Goal: Information Seeking & Learning: Learn about a topic

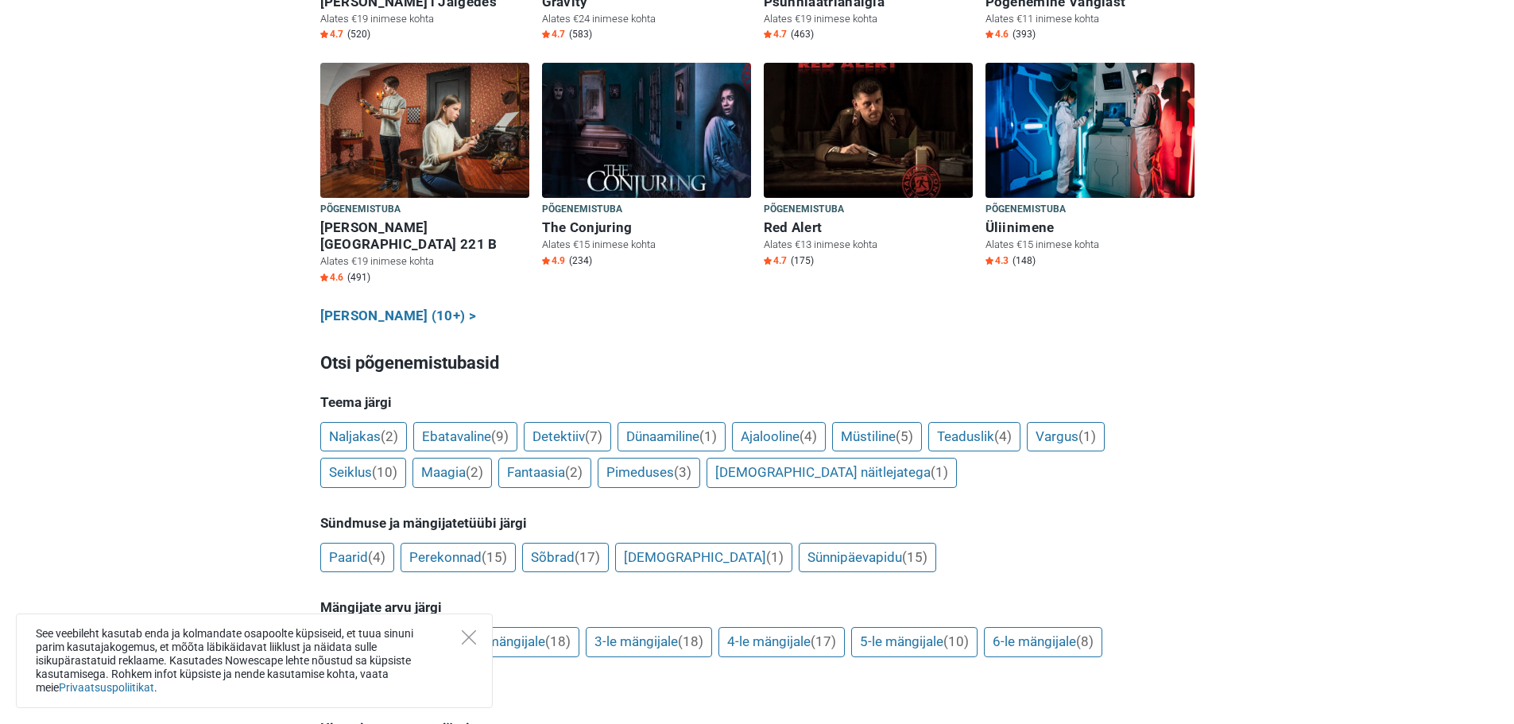
scroll to position [954, 0]
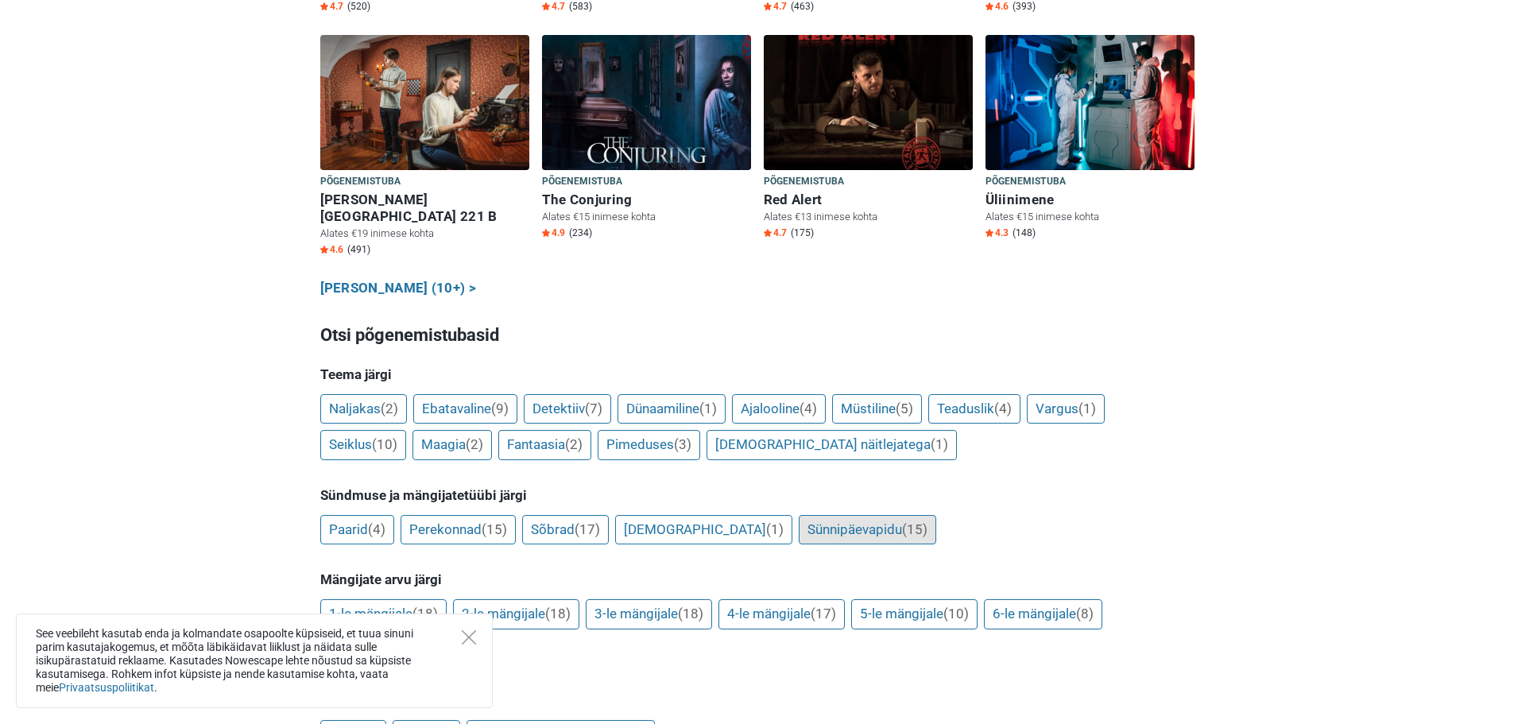
click at [799, 515] on link "Sünnipäevapidu (15)" at bounding box center [867, 530] width 137 height 30
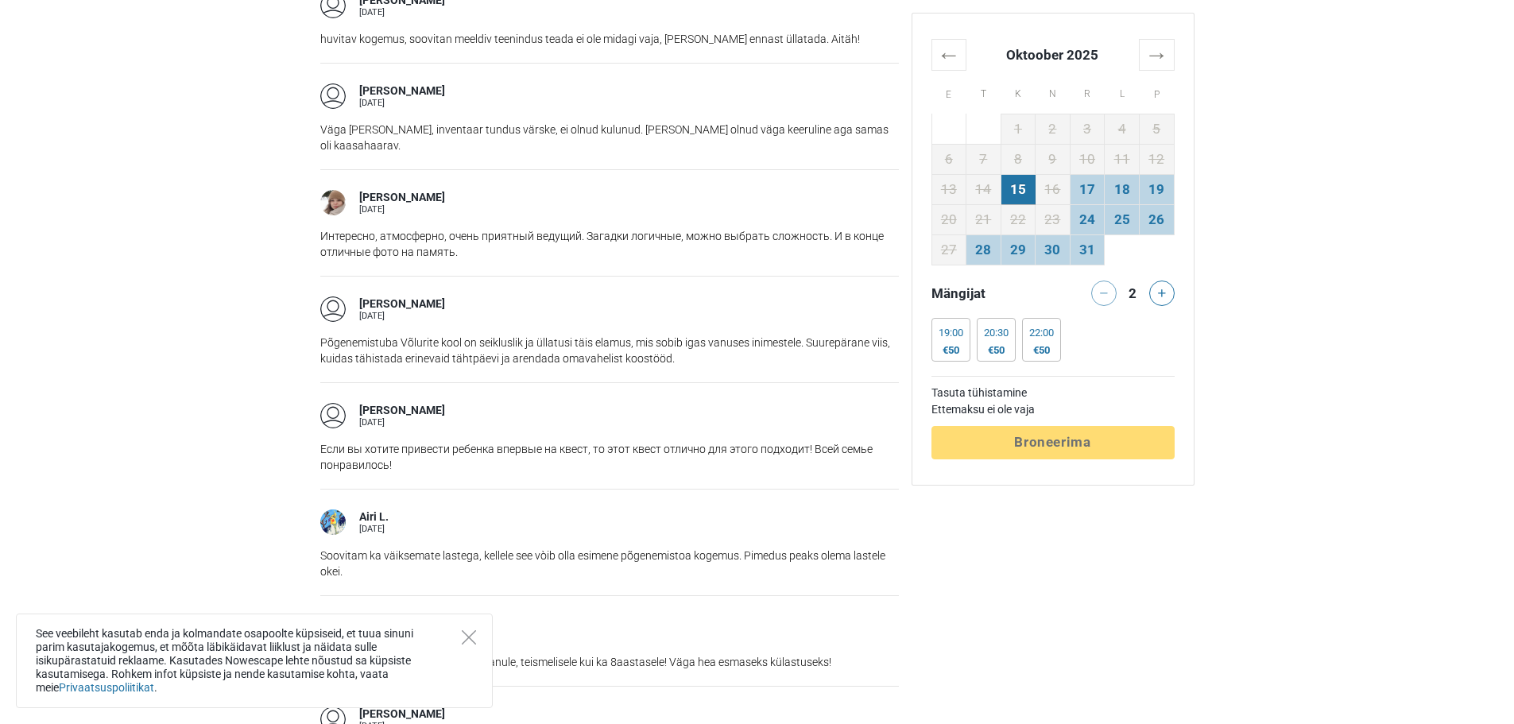
scroll to position [2225, 0]
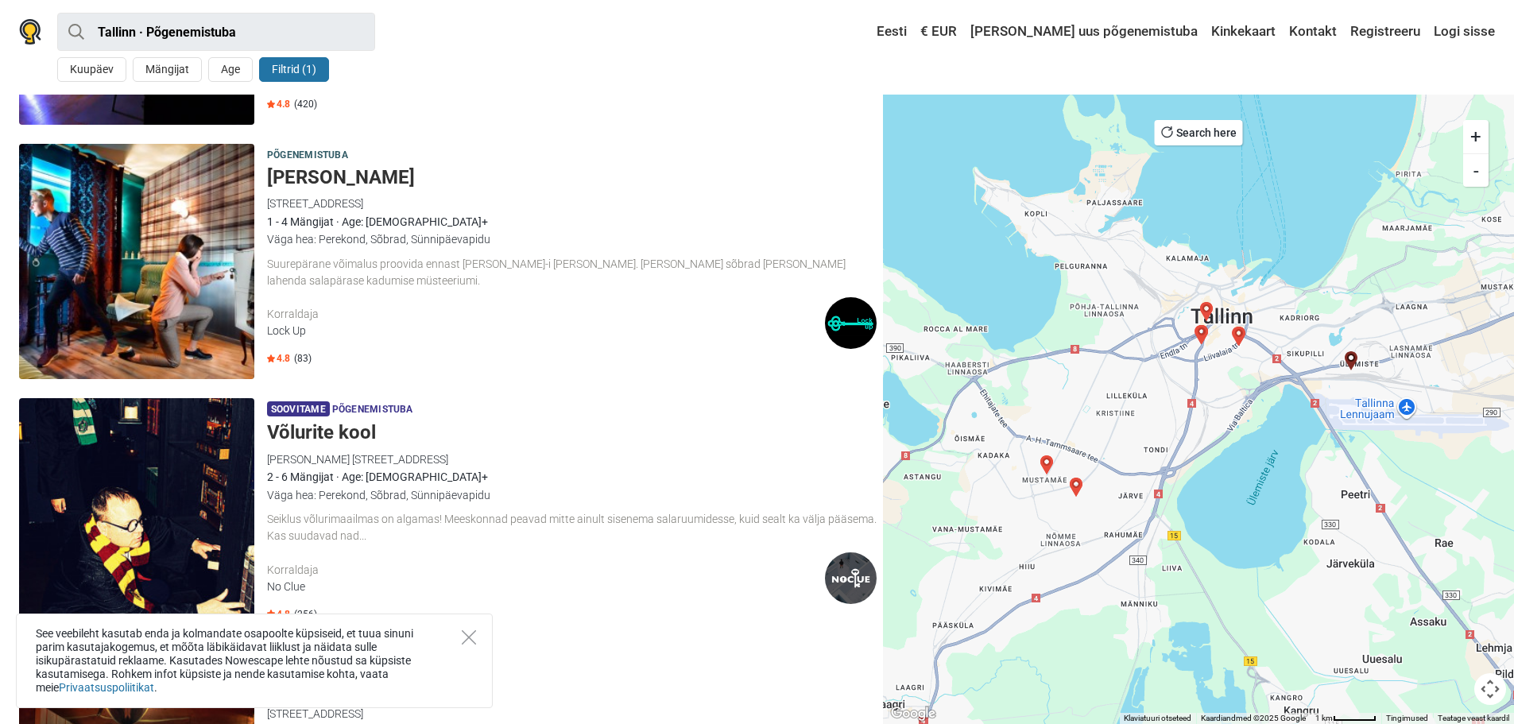
scroll to position [795, 0]
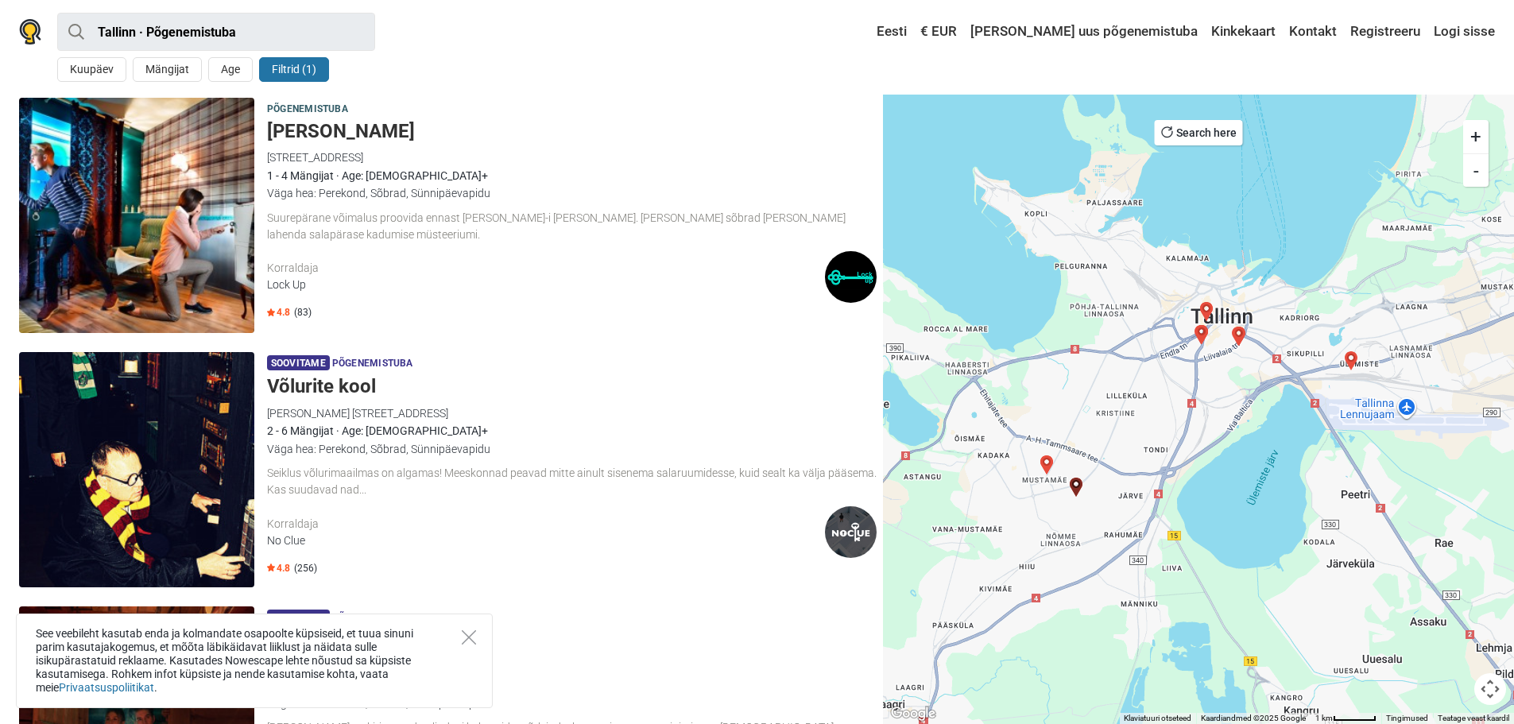
click at [844, 532] on img at bounding box center [851, 532] width 52 height 52
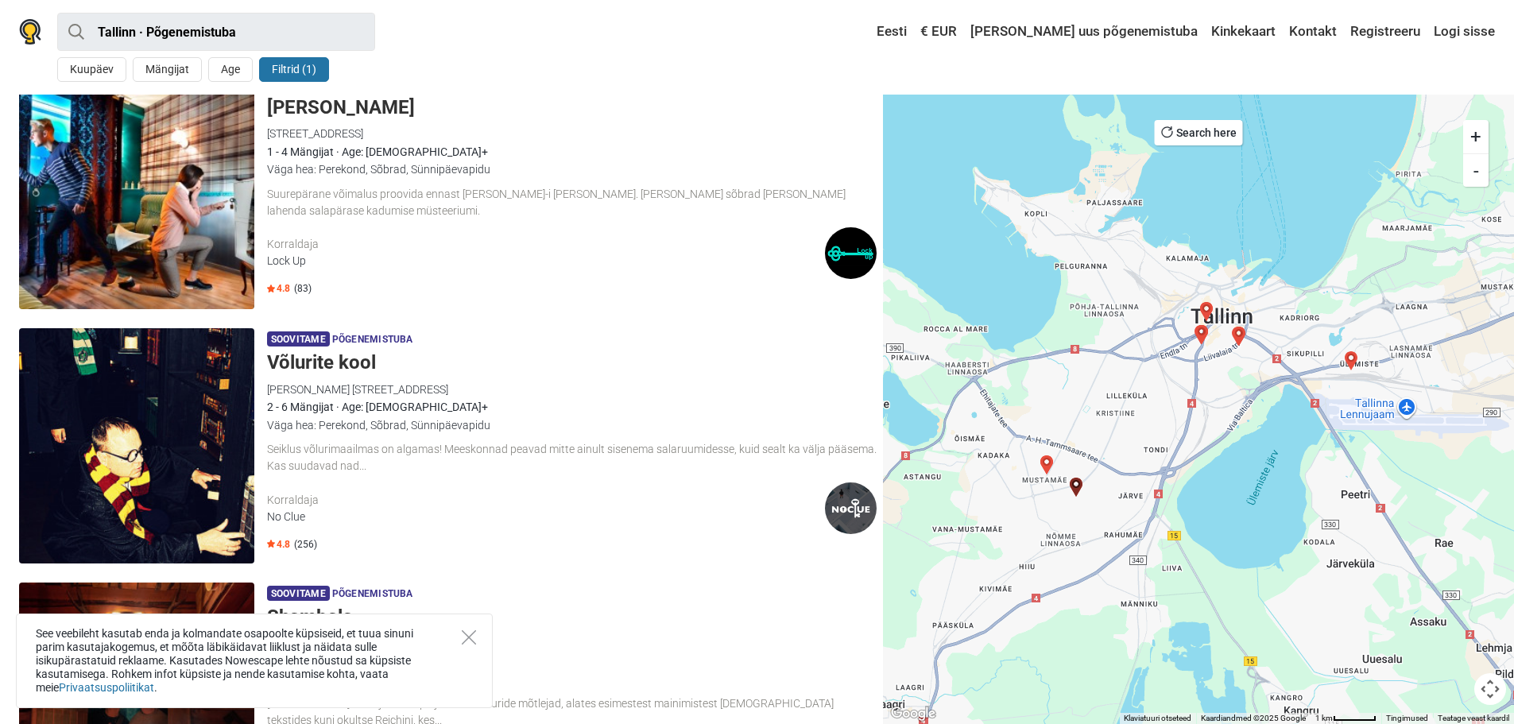
scroll to position [874, 0]
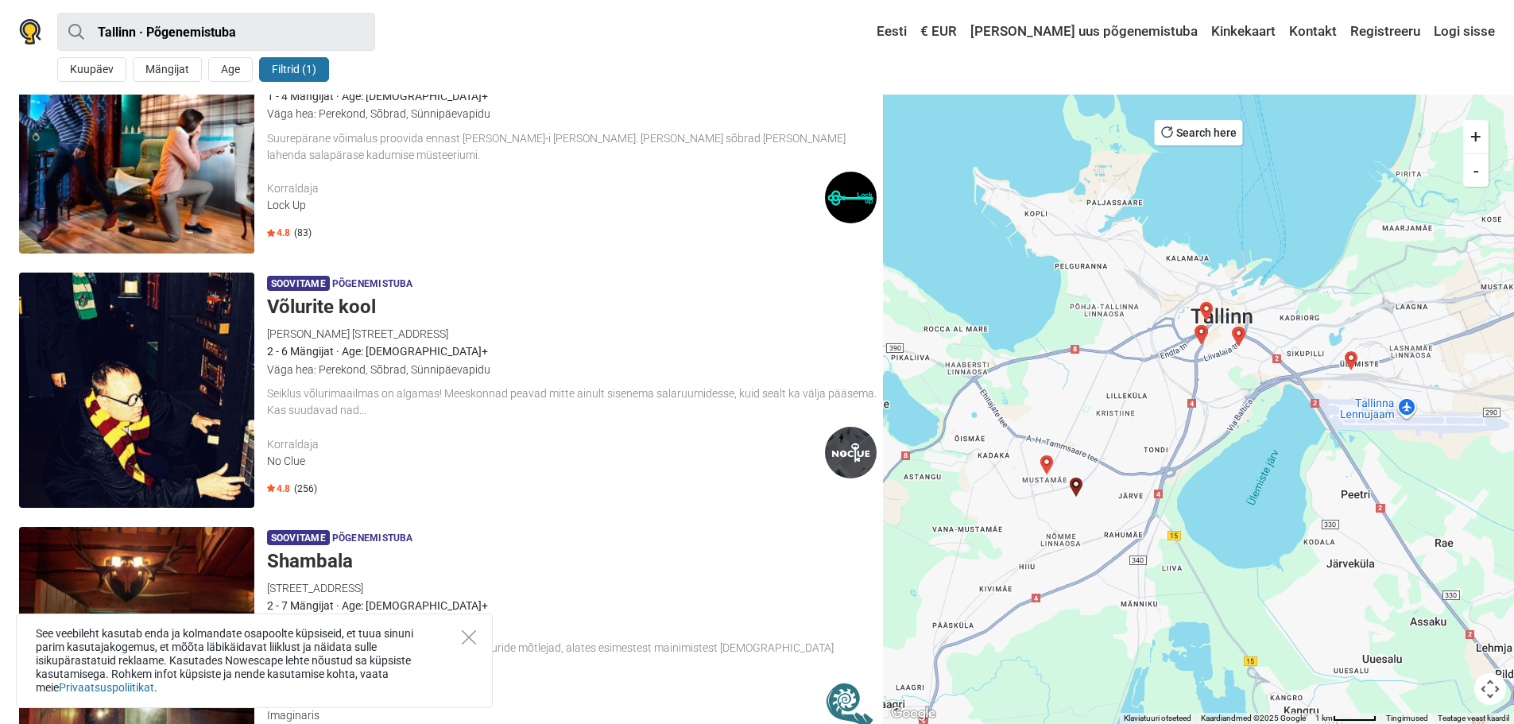
click at [285, 461] on div "No Clue" at bounding box center [546, 461] width 558 height 17
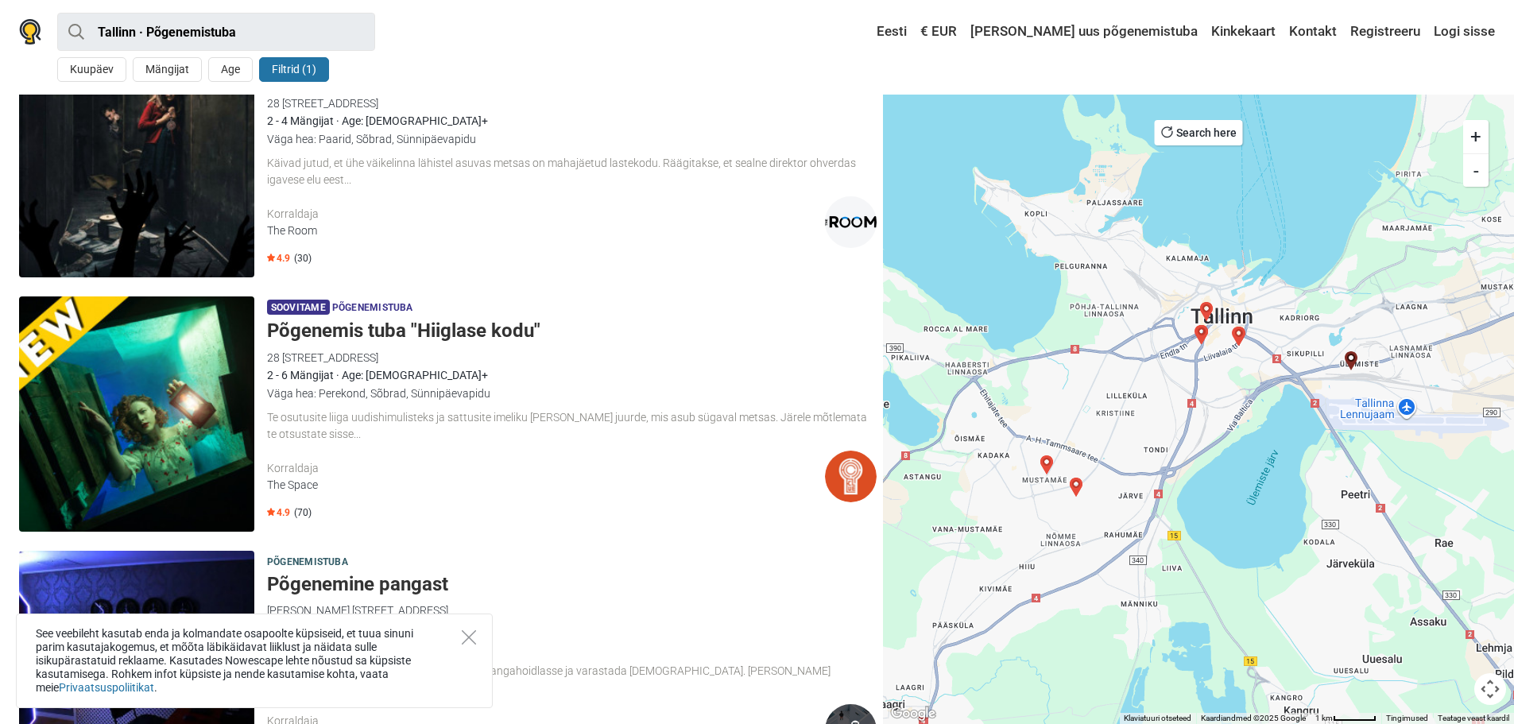
scroll to position [79, 0]
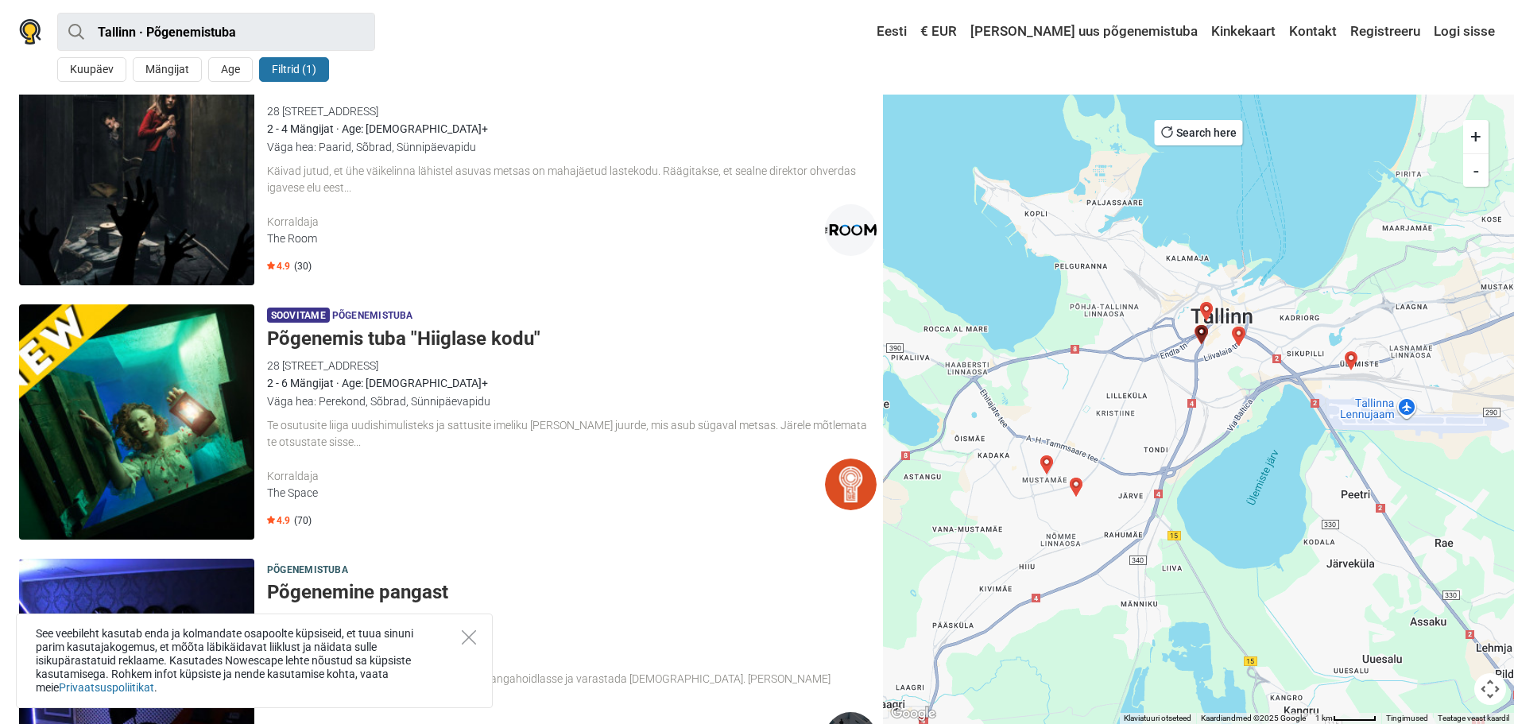
click at [299, 494] on div "The Space" at bounding box center [546, 493] width 558 height 17
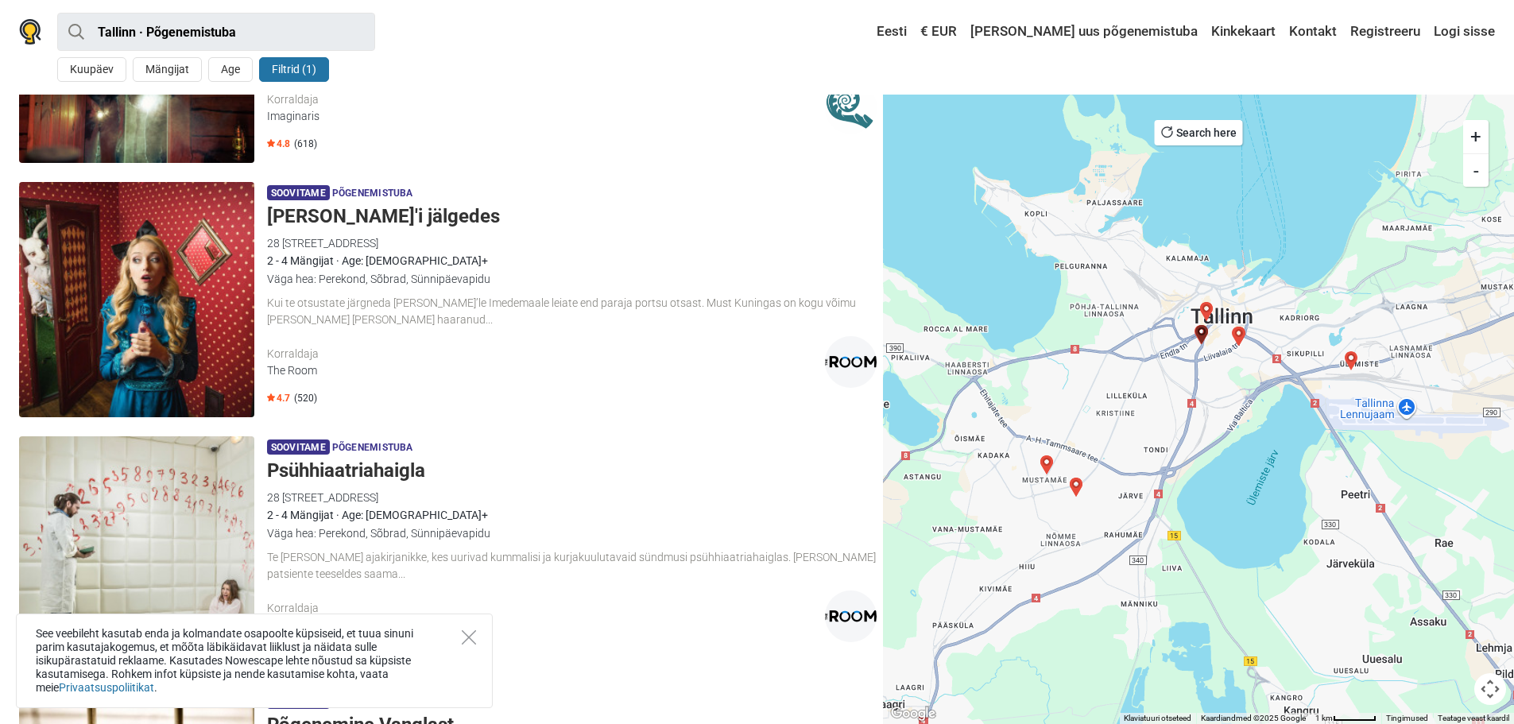
scroll to position [1510, 0]
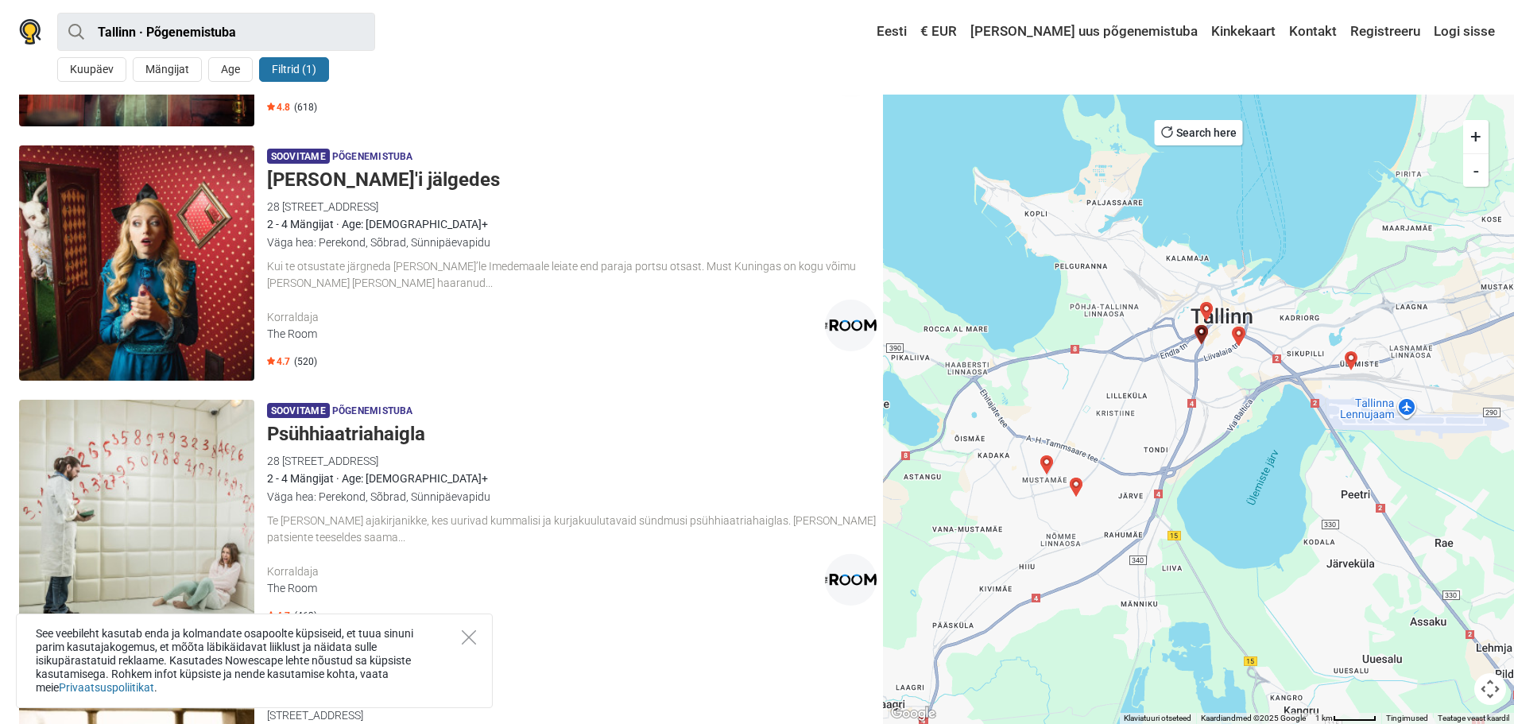
click at [301, 333] on div "The Room" at bounding box center [546, 334] width 558 height 17
click at [655, 312] on div "Korraldaja" at bounding box center [546, 317] width 558 height 17
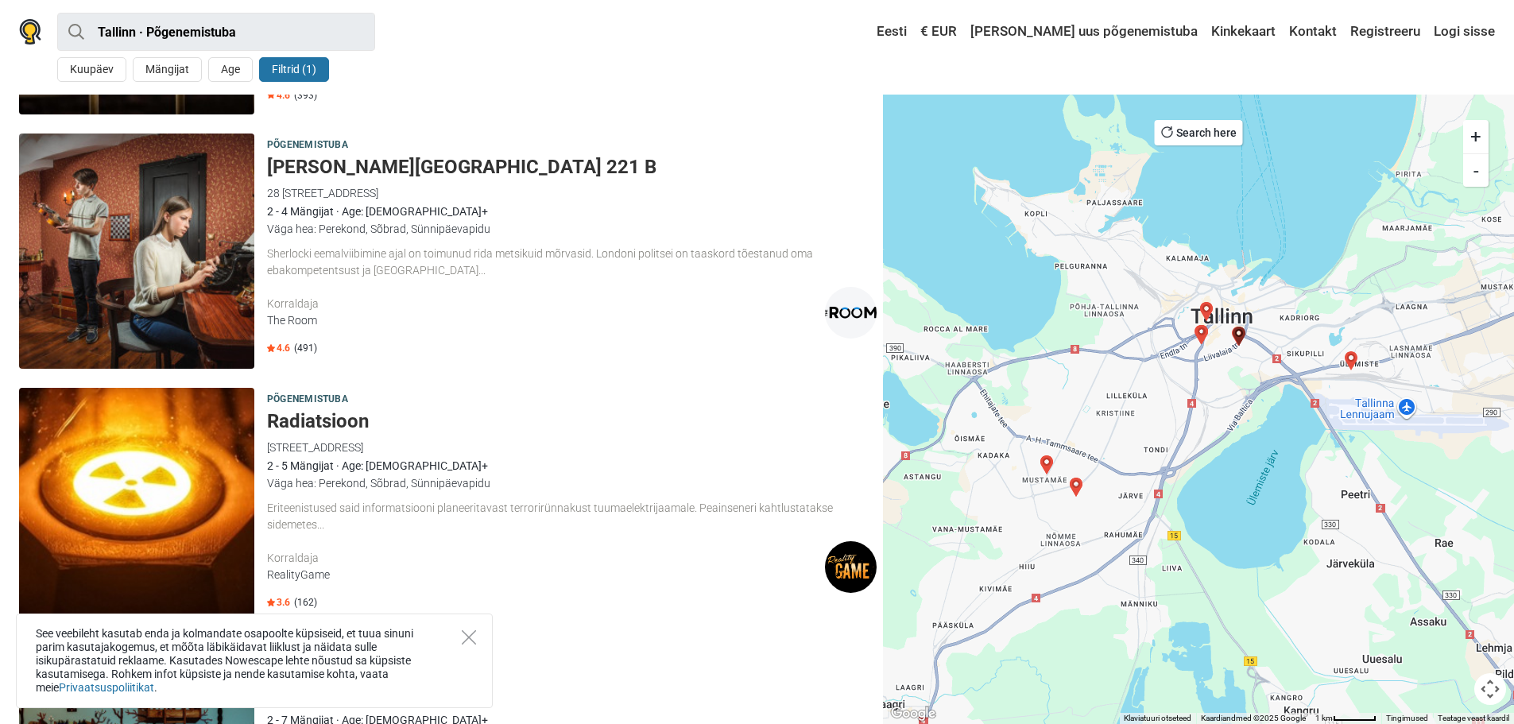
scroll to position [2225, 0]
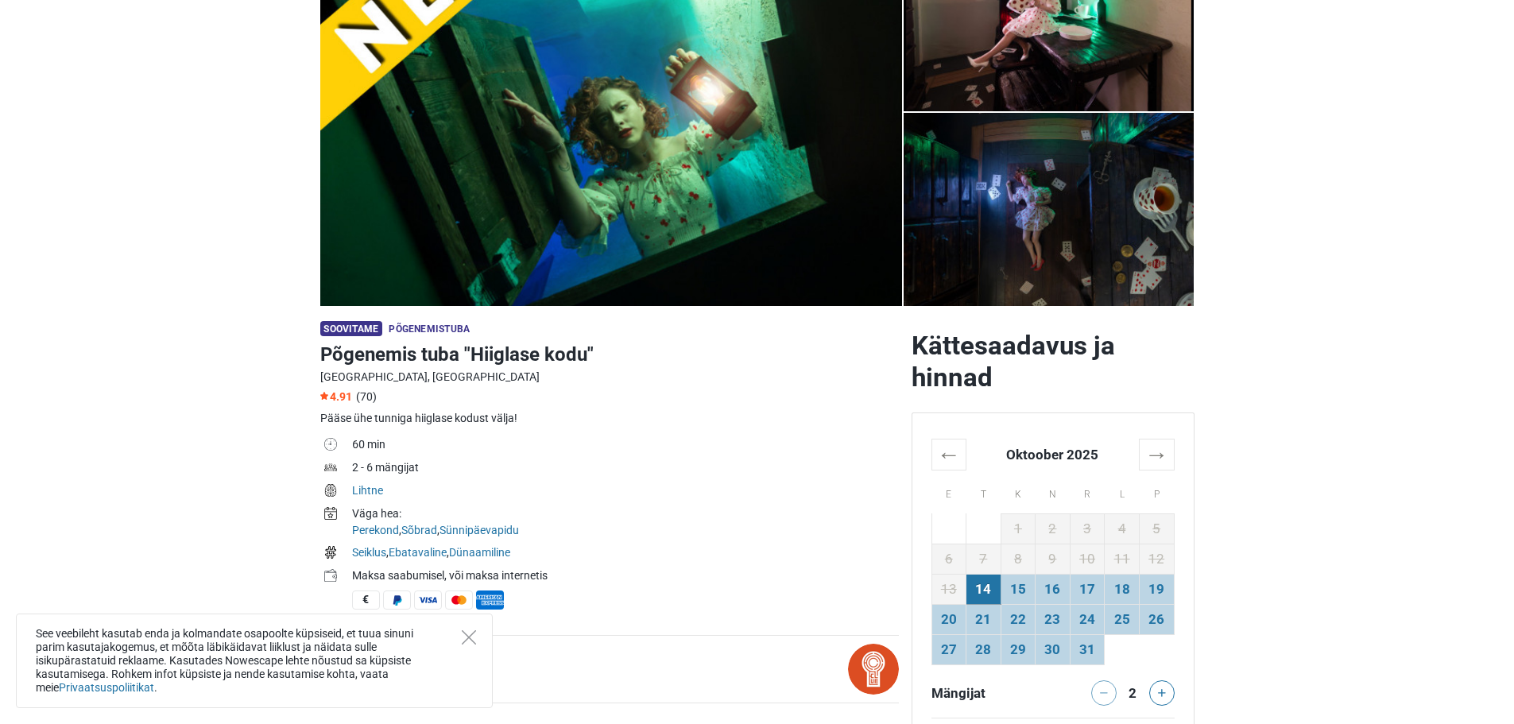
scroll to position [318, 0]
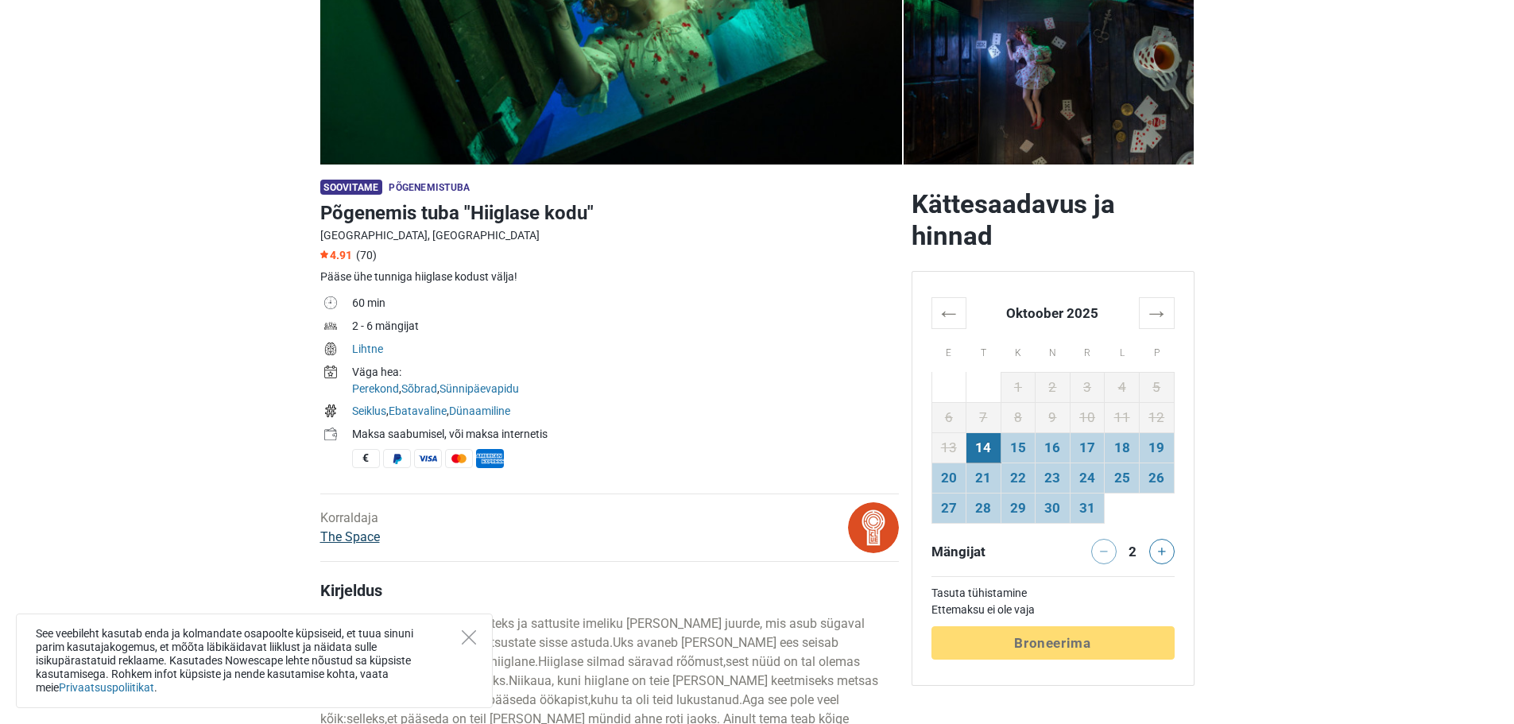
click at [358, 536] on link "The Space" at bounding box center [350, 536] width 60 height 15
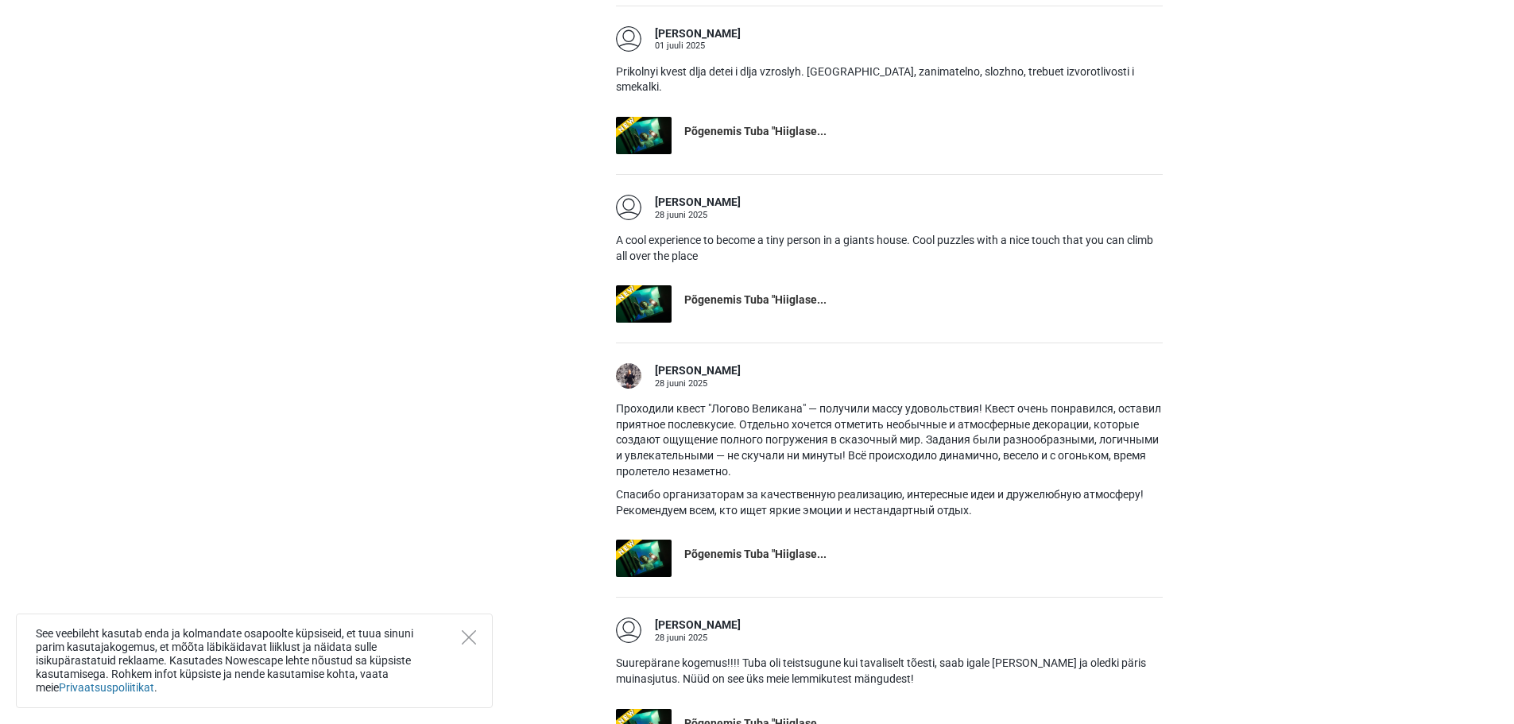
scroll to position [1828, 0]
